Goal: Browse casually

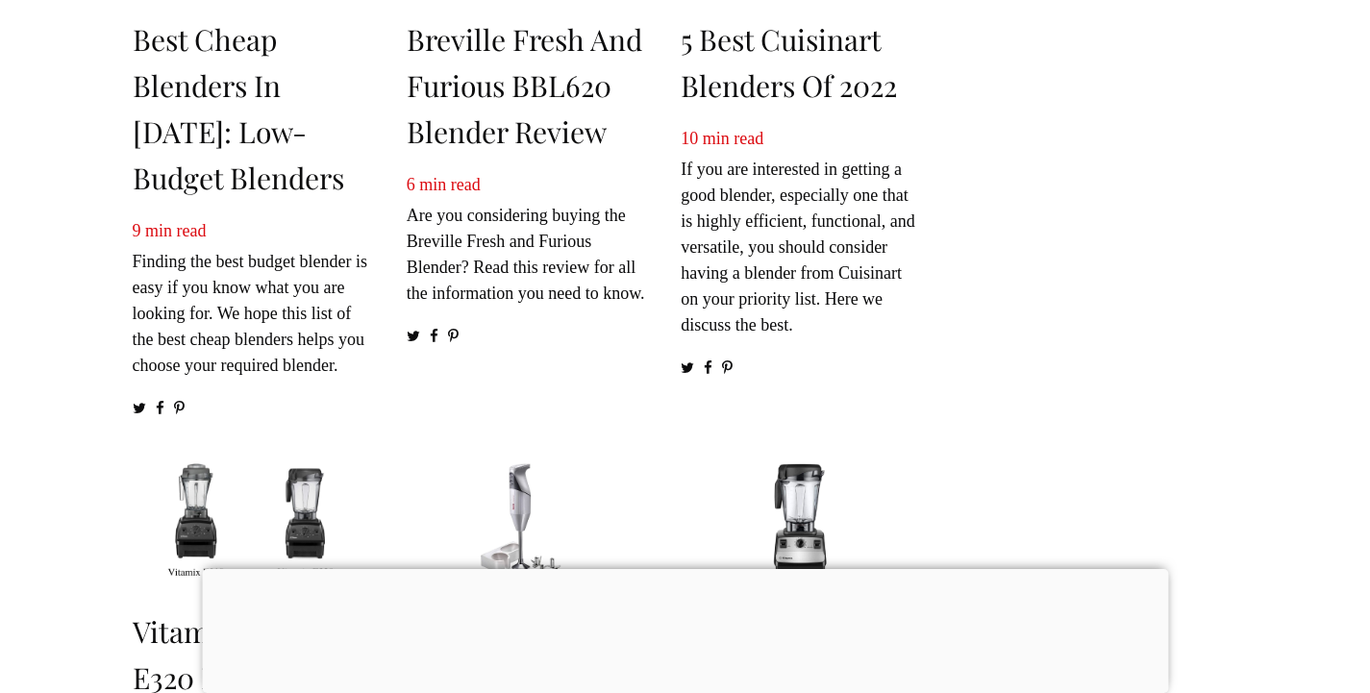
scroll to position [769, 0]
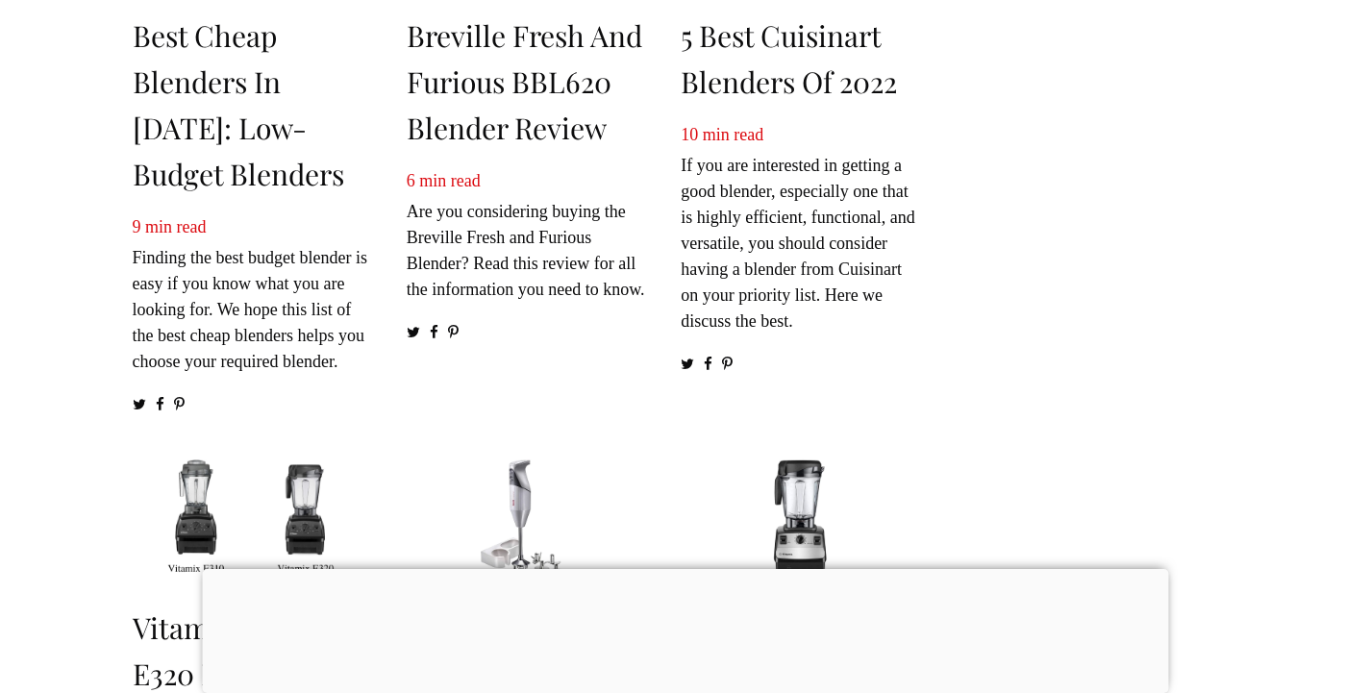
click at [684, 569] on div at bounding box center [685, 569] width 966 height 0
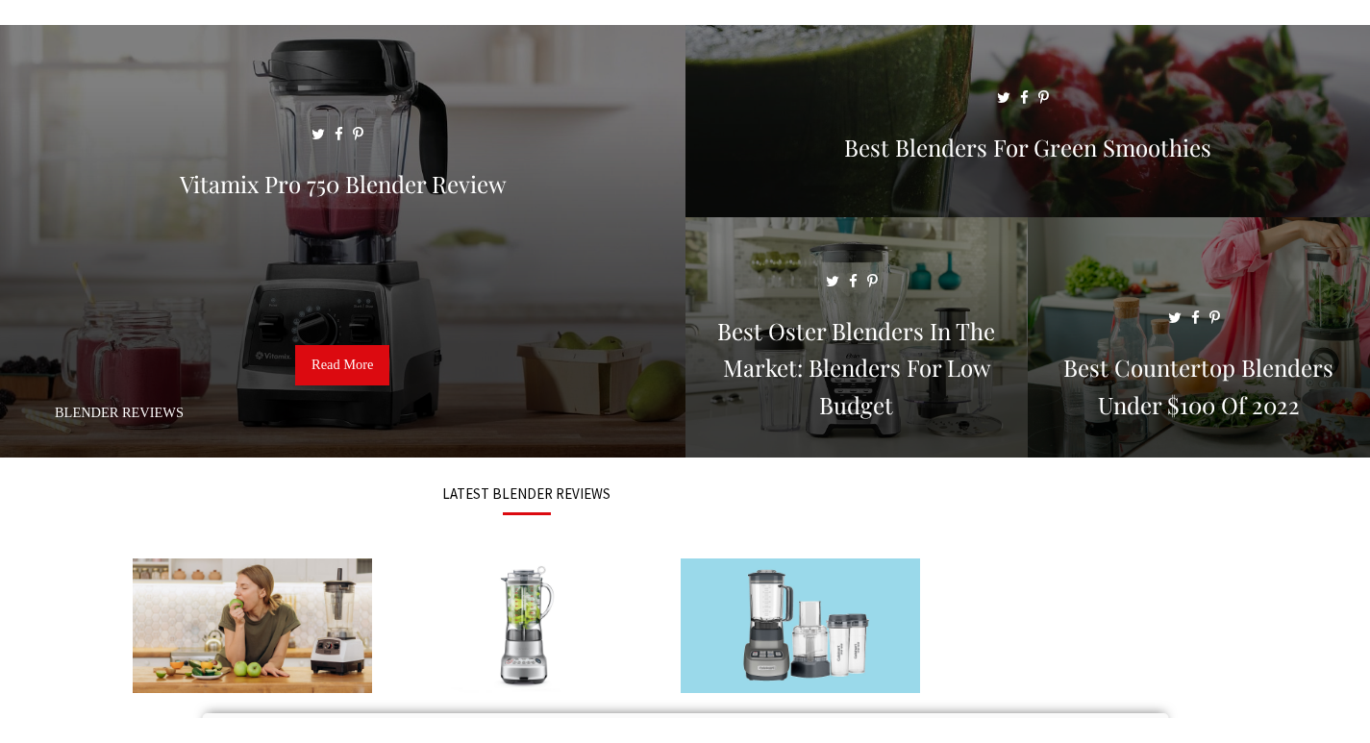
scroll to position [0, 0]
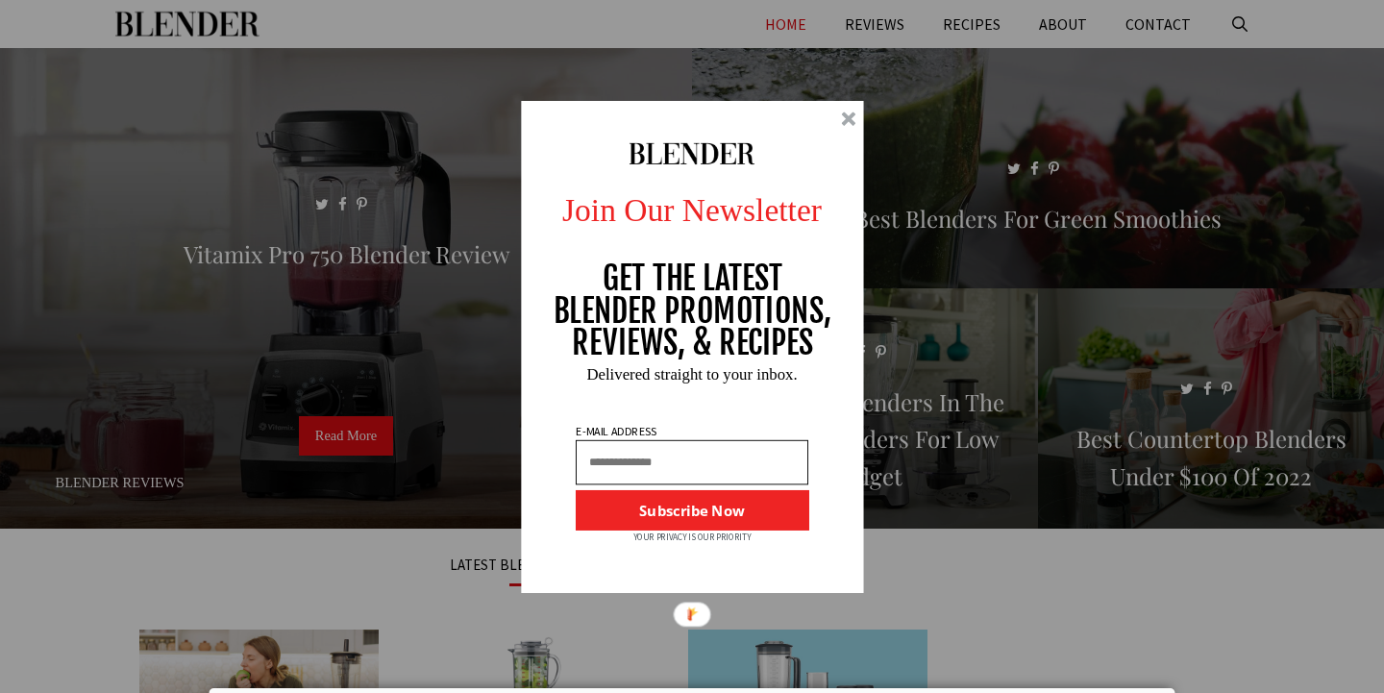
click at [850, 120] on div at bounding box center [848, 119] width 14 height 14
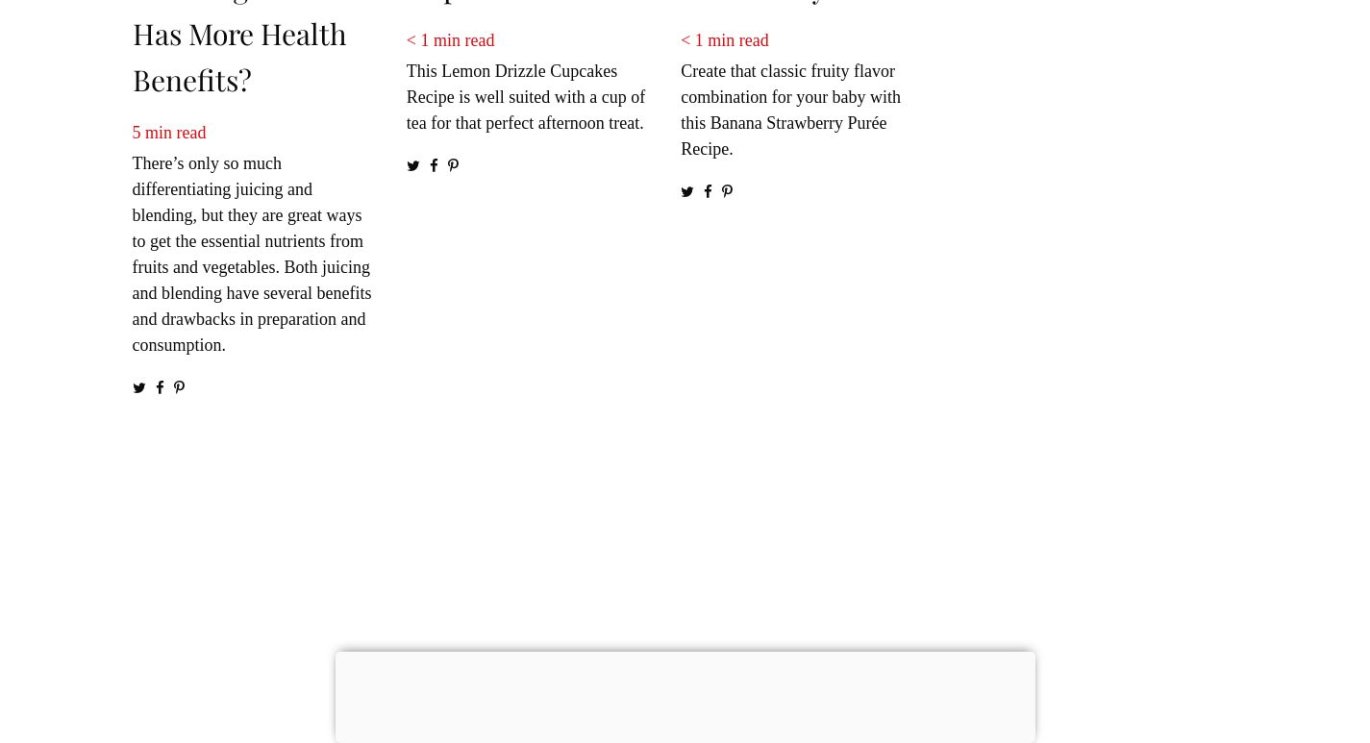
scroll to position [3555, 0]
